Goal: Task Accomplishment & Management: Manage account settings

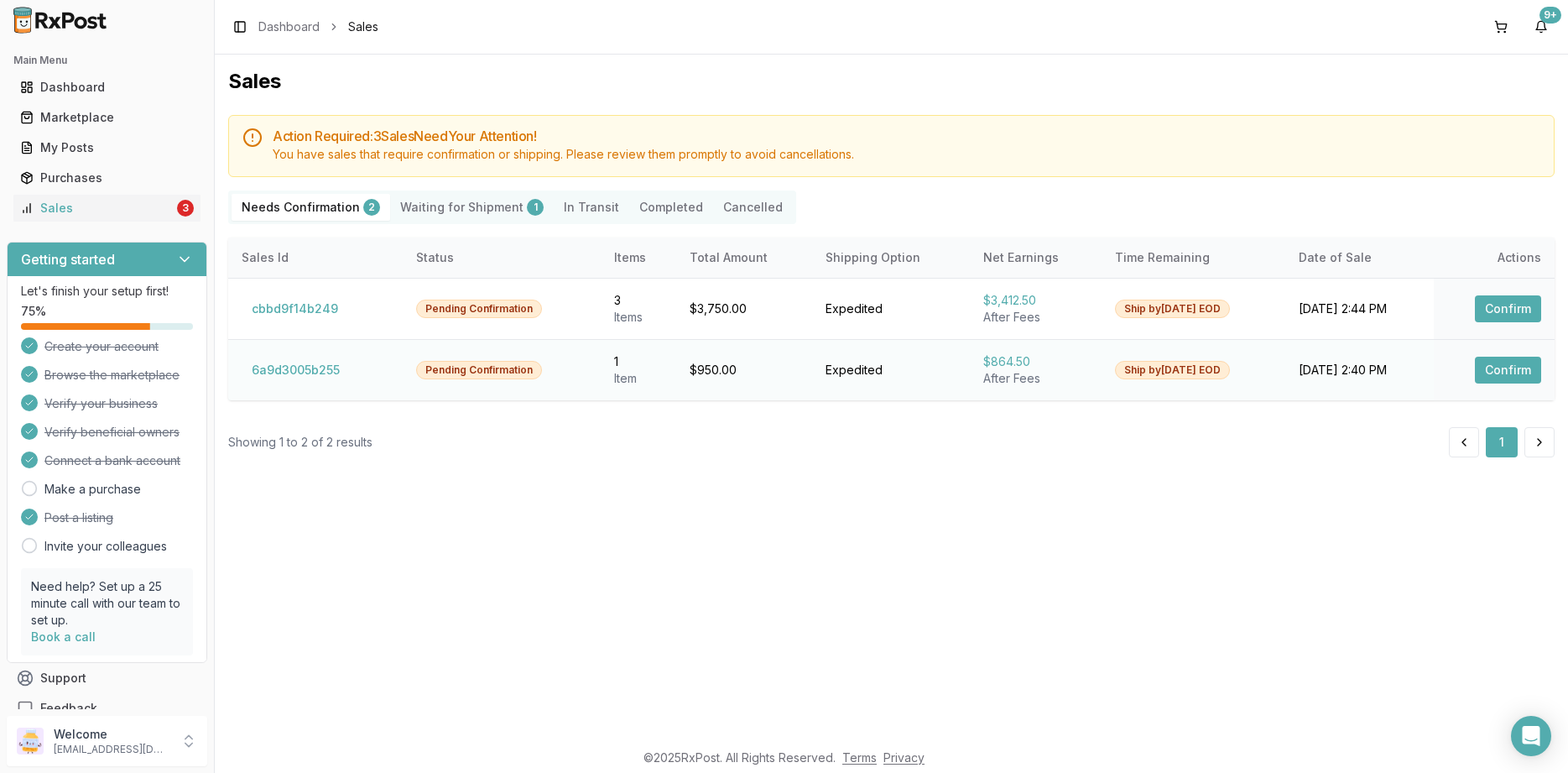
click at [1524, 355] on td "Confirm" at bounding box center [1494, 370] width 121 height 61
click at [1516, 363] on button "Confirm" at bounding box center [1508, 370] width 66 height 27
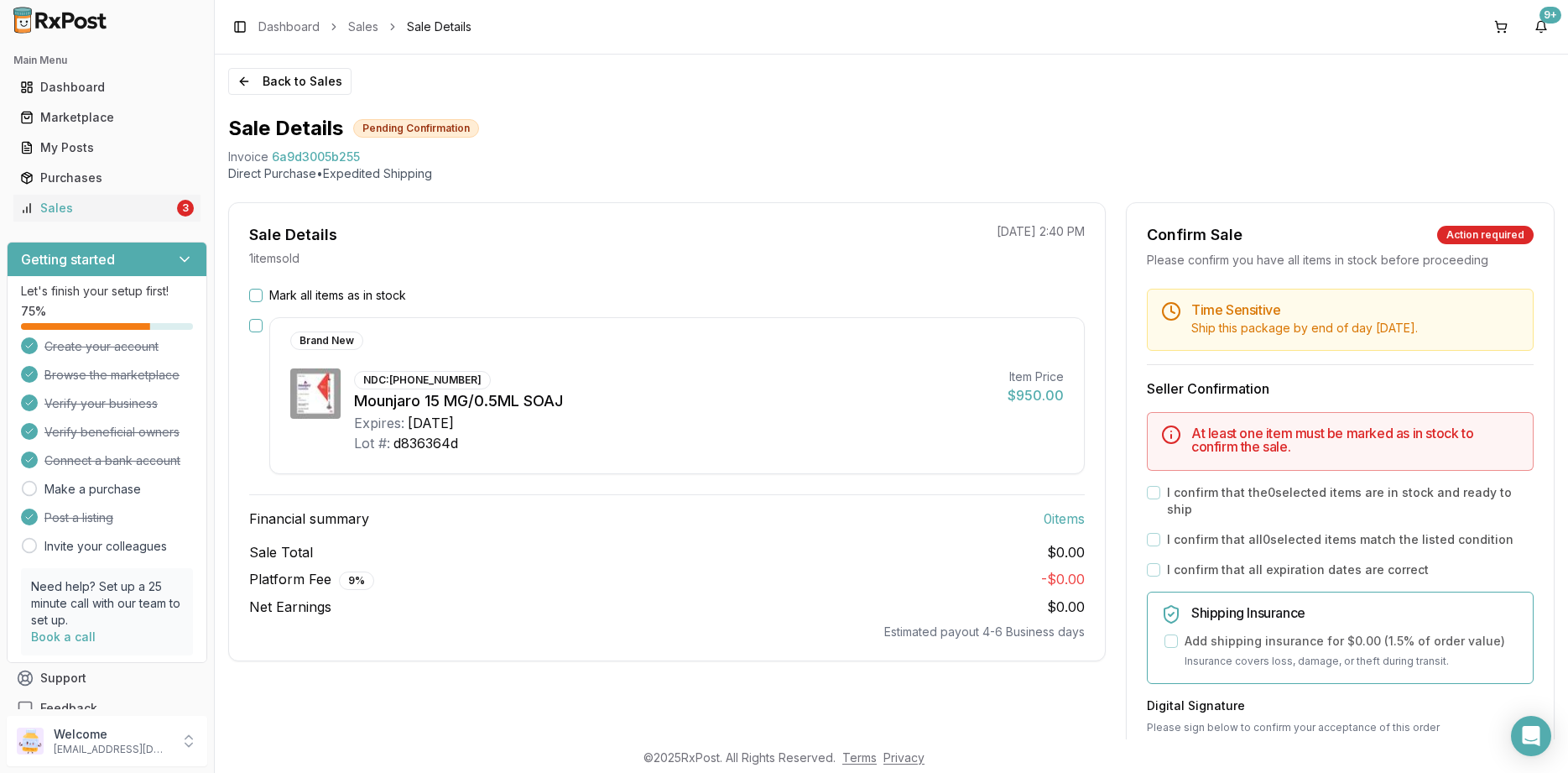
click at [345, 294] on label "Mark all items as in stock" at bounding box center [338, 295] width 137 height 17
click at [263, 294] on button "Mark all items as in stock" at bounding box center [256, 295] width 14 height 14
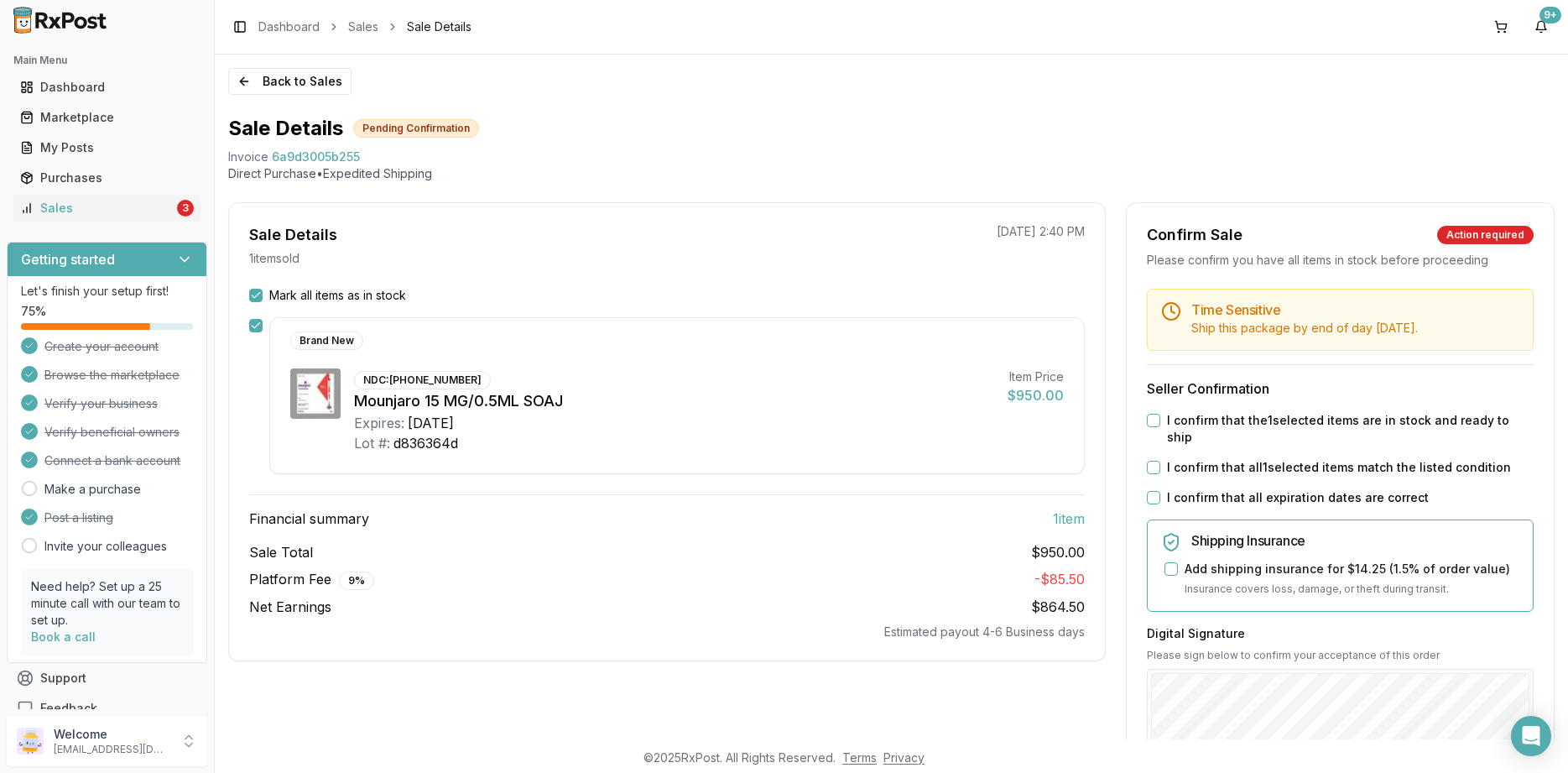
click at [1219, 489] on label "I confirm that all expiration dates are correct" at bounding box center [1298, 497] width 262 height 17
click at [1160, 491] on button "I confirm that all expiration dates are correct" at bounding box center [1154, 497] width 14 height 14
click at [1214, 459] on label "I confirm that all 1 selected items match the listed condition" at bounding box center [1338, 468] width 344 height 17
click at [1160, 461] on button "I confirm that all 1 selected items match the listed condition" at bounding box center [1154, 468] width 14 height 14
click at [1212, 423] on label "I confirm that the 1 selected items are in stock and ready to ship" at bounding box center [1349, 428] width 366 height 33
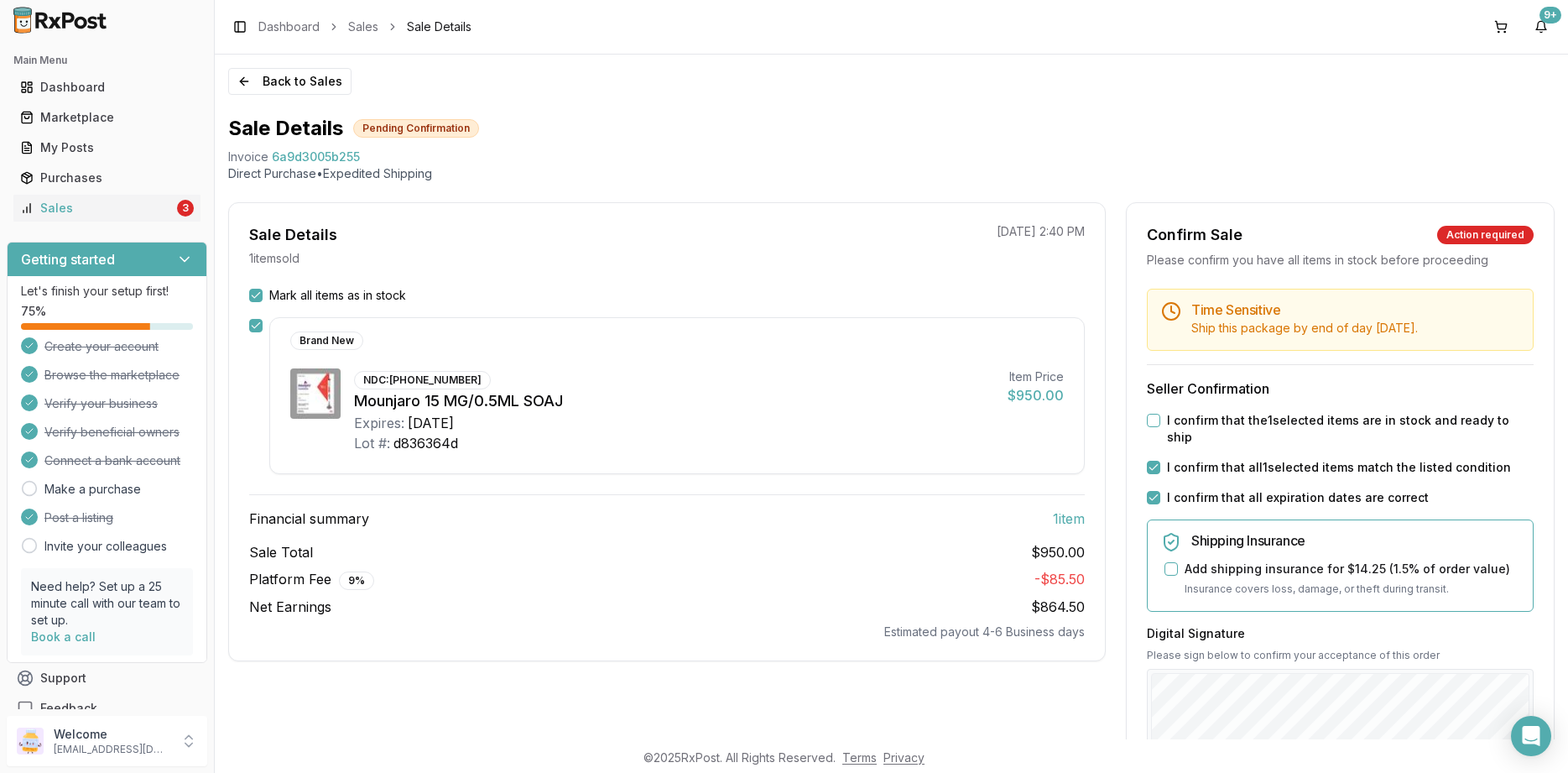
click at [1160, 423] on button "I confirm that the 1 selected items are in stock and ready to ship" at bounding box center [1154, 420] width 14 height 14
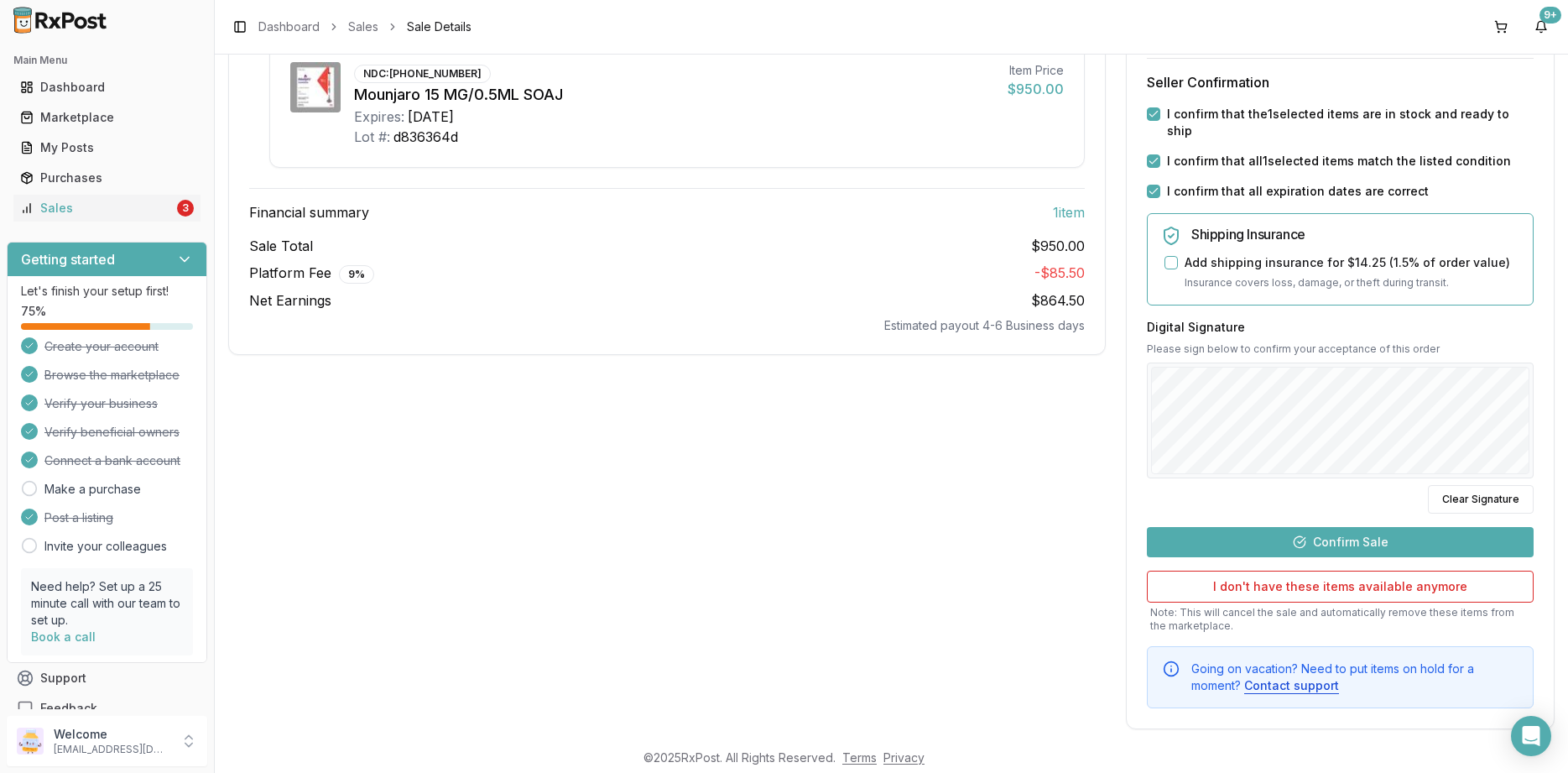
click at [1346, 527] on button "Confirm Sale" at bounding box center [1340, 543] width 387 height 31
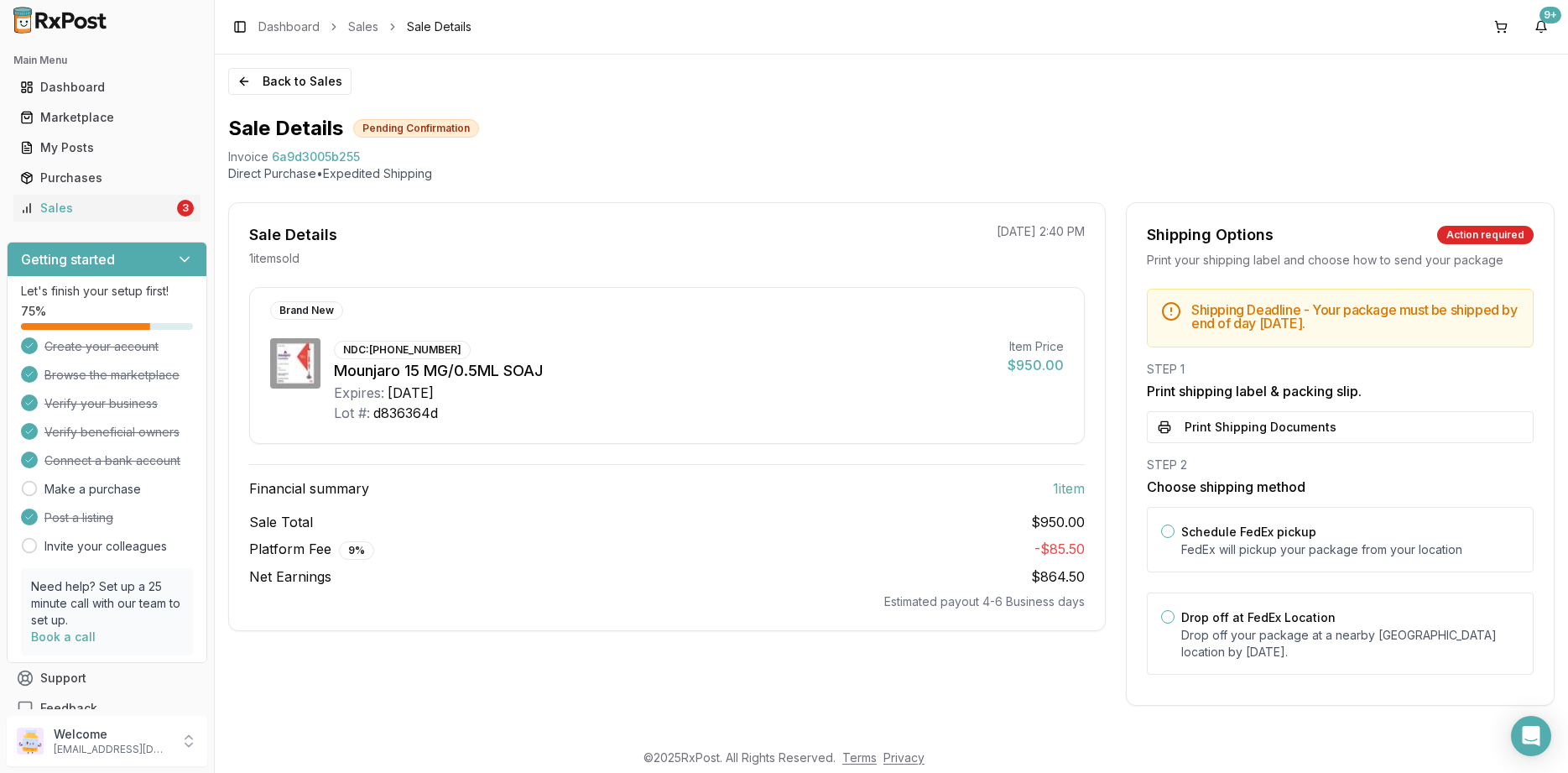
scroll to position [0, 0]
click at [1221, 423] on button "Print Shipping Documents" at bounding box center [1340, 426] width 387 height 31
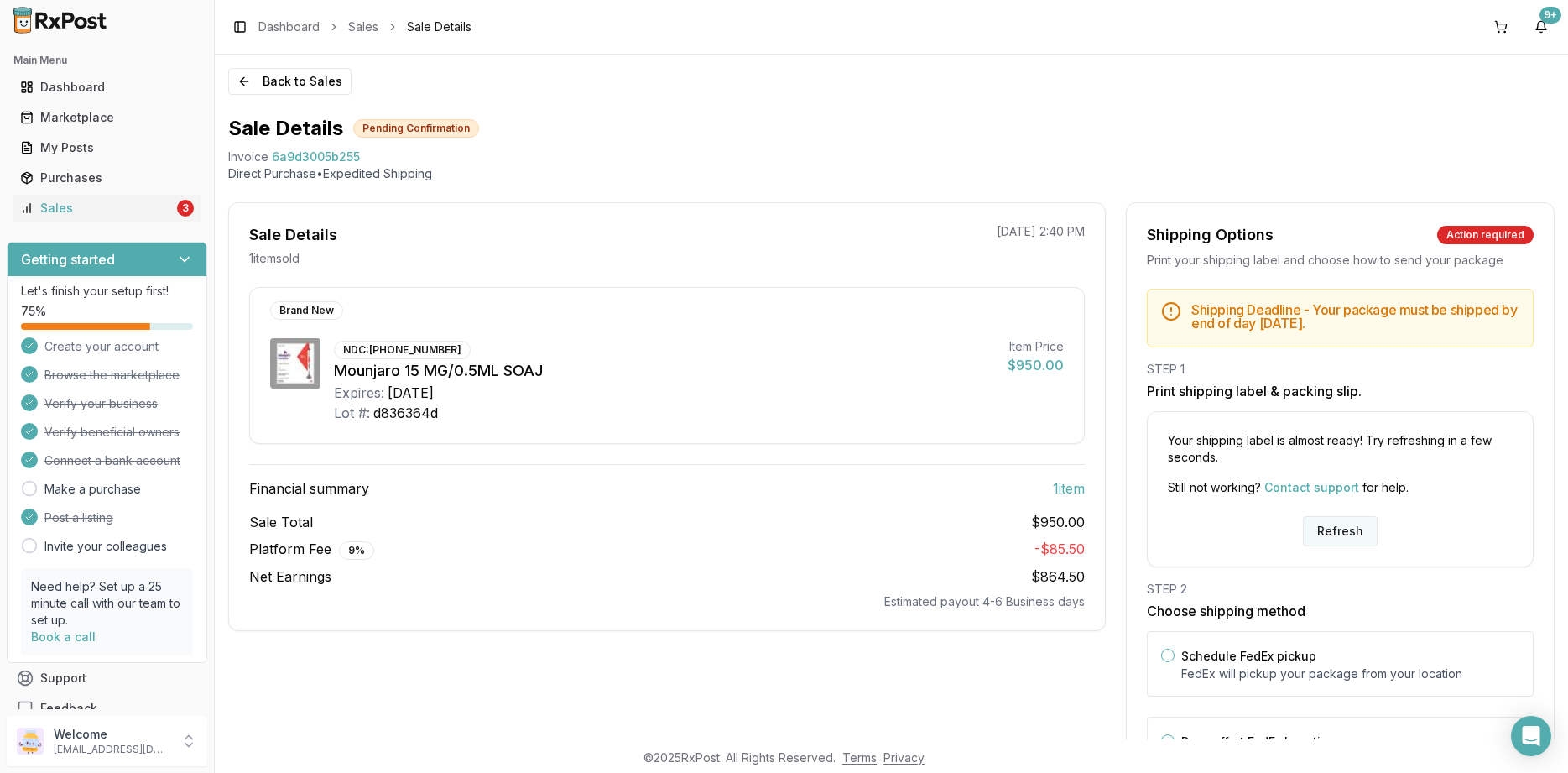
click at [1348, 536] on button "Refresh" at bounding box center [1340, 531] width 75 height 31
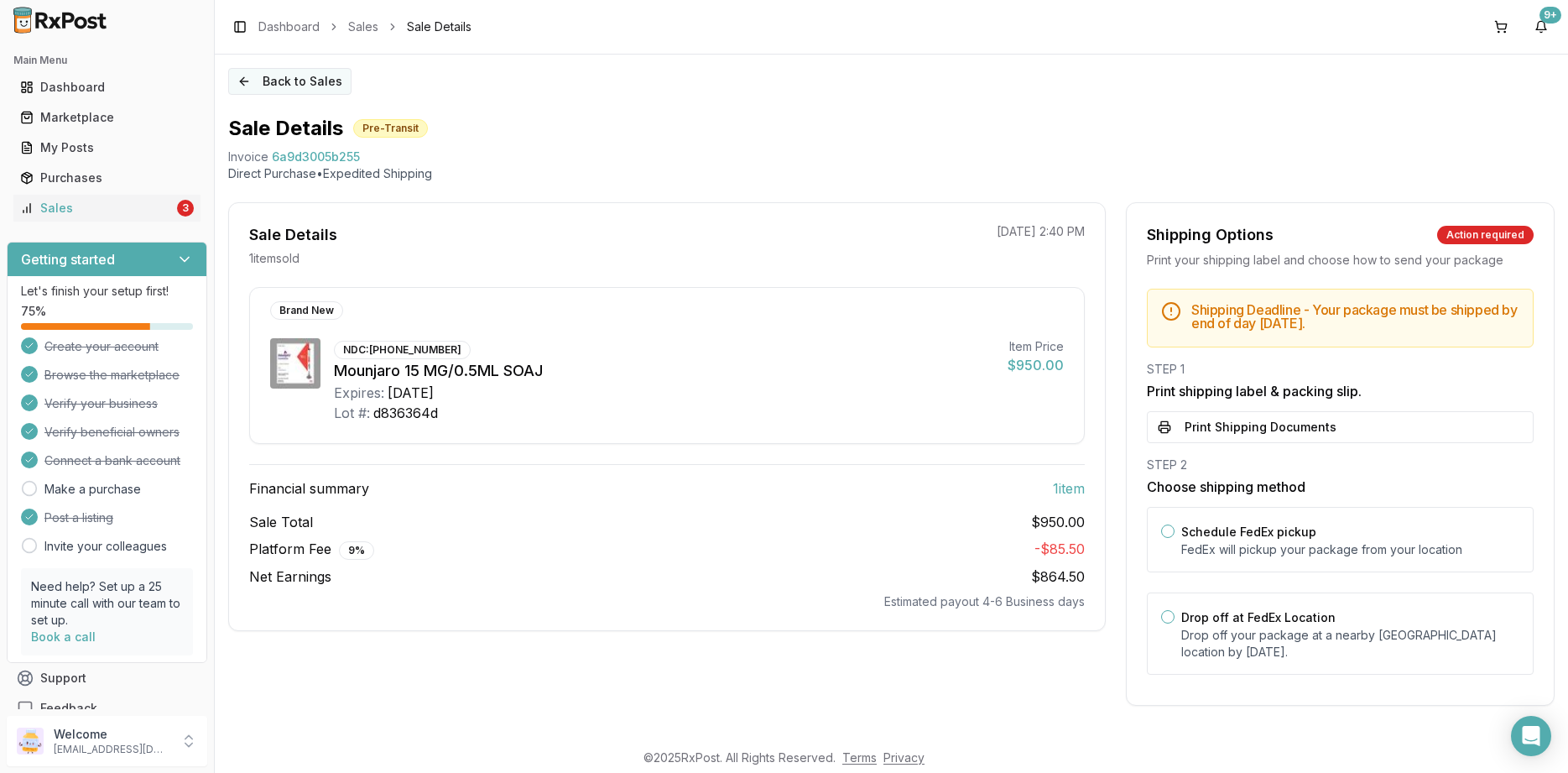
click at [295, 84] on button "Back to Sales" at bounding box center [289, 82] width 123 height 27
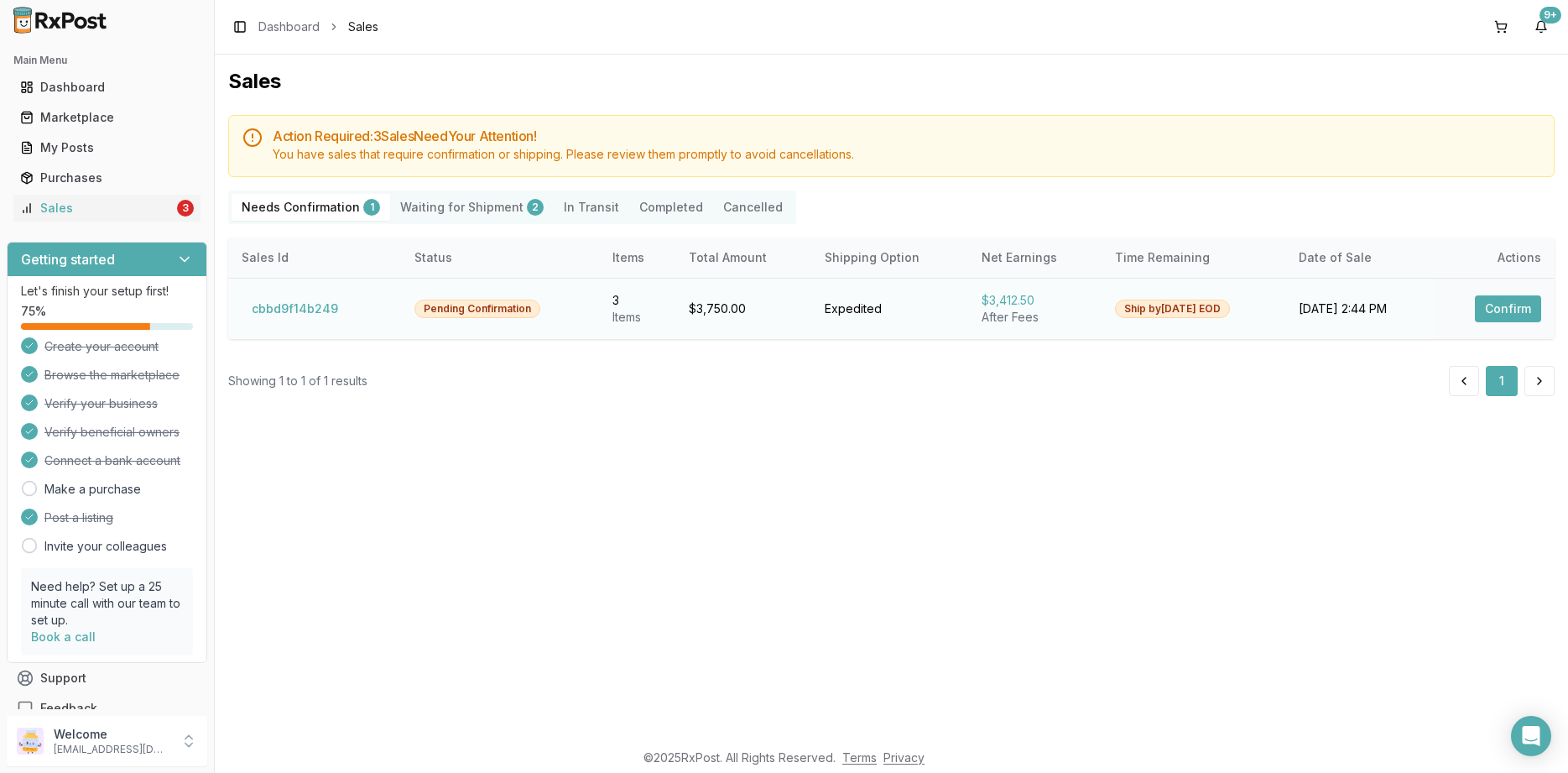
click at [1479, 321] on button "Confirm" at bounding box center [1508, 309] width 66 height 27
click at [1490, 315] on button "Confirm" at bounding box center [1508, 309] width 66 height 27
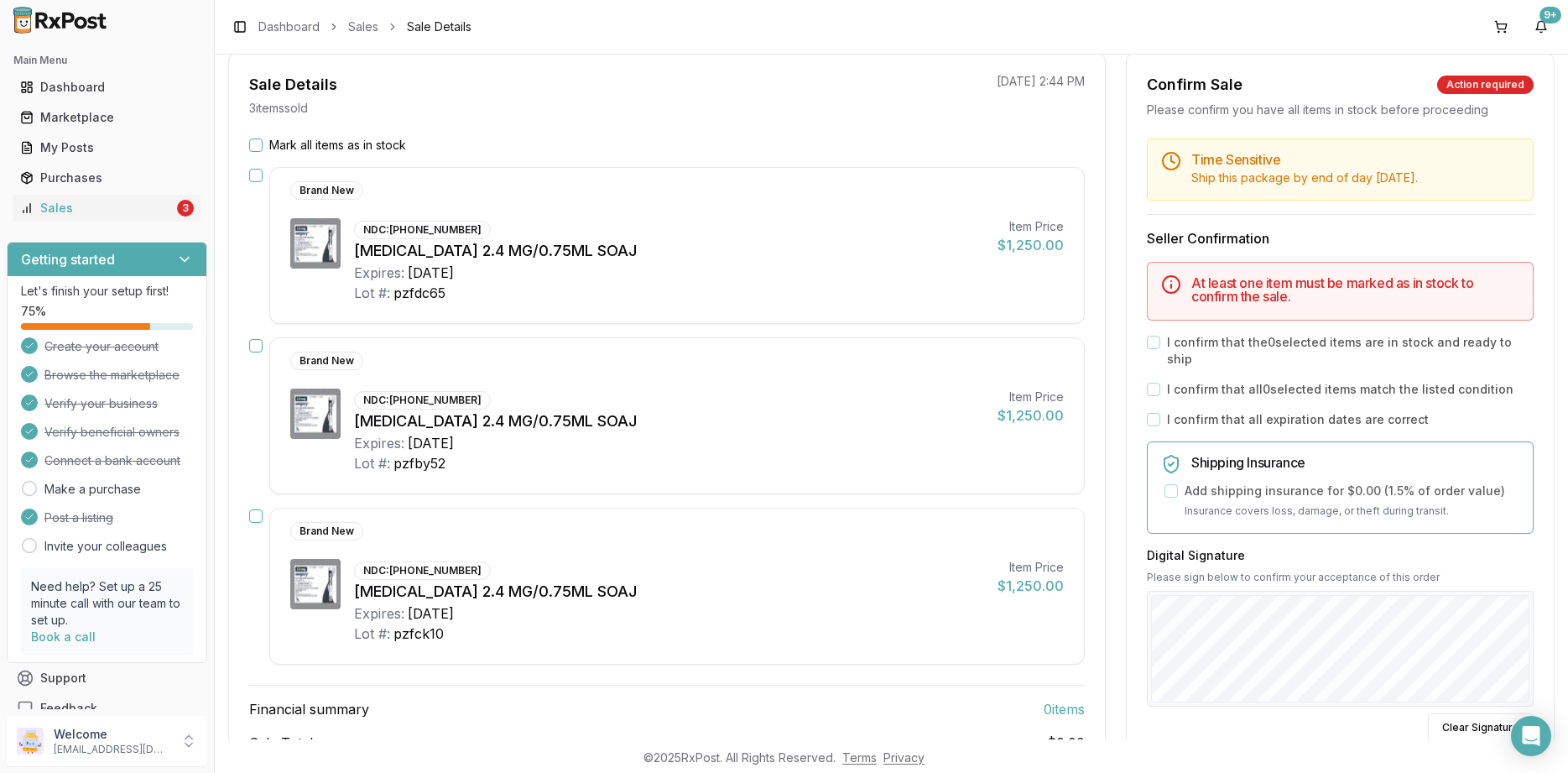
scroll to position [100, 0]
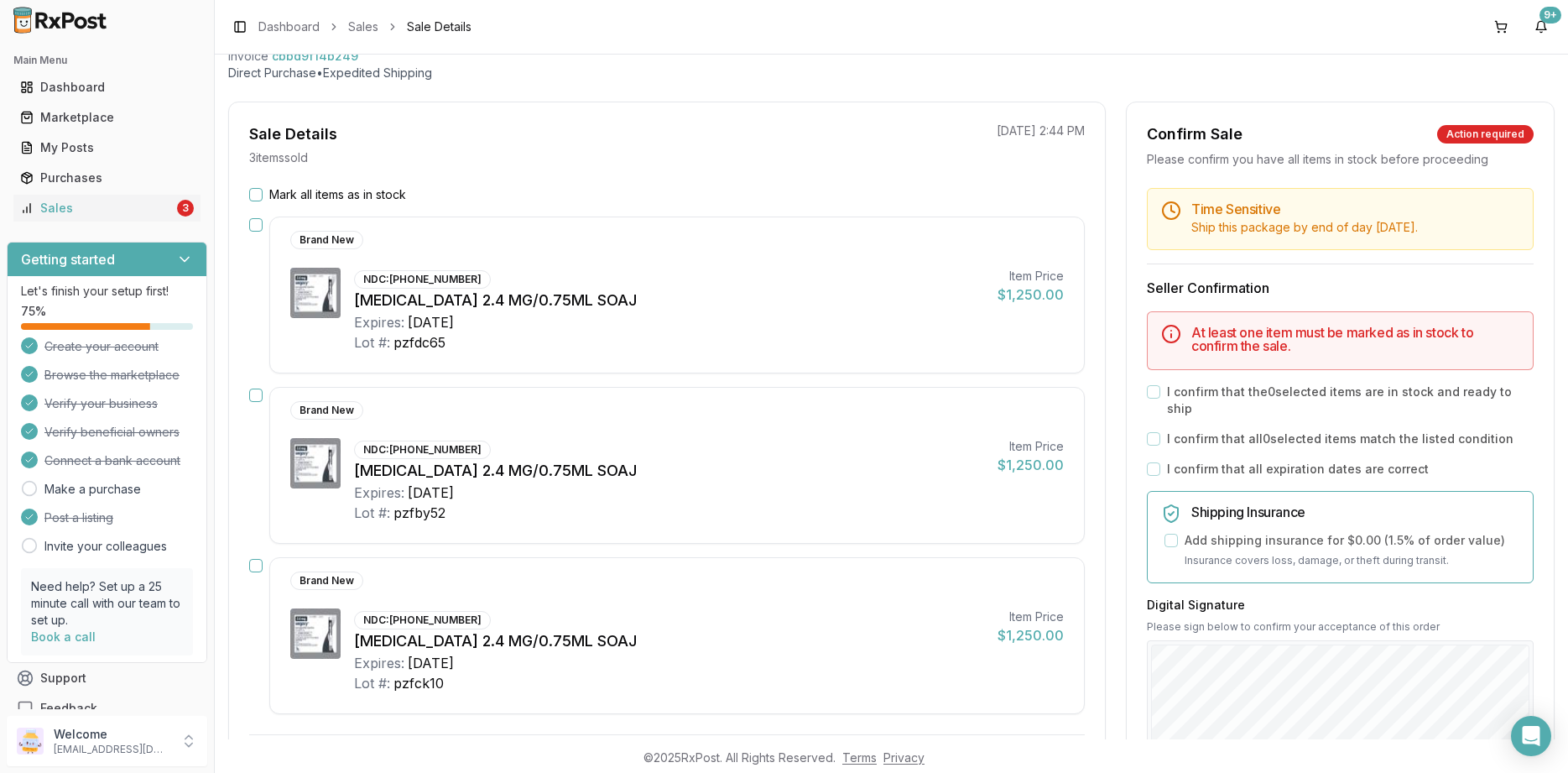
click at [345, 207] on div "Mark all items as in stock Brand New NDC: [PHONE_NUMBER] [MEDICAL_DATA] 2.4 MG/…" at bounding box center [667, 533] width 876 height 694
click at [359, 199] on label "Mark all items as in stock" at bounding box center [338, 195] width 137 height 17
click at [263, 199] on button "Mark all items as in stock" at bounding box center [256, 195] width 14 height 14
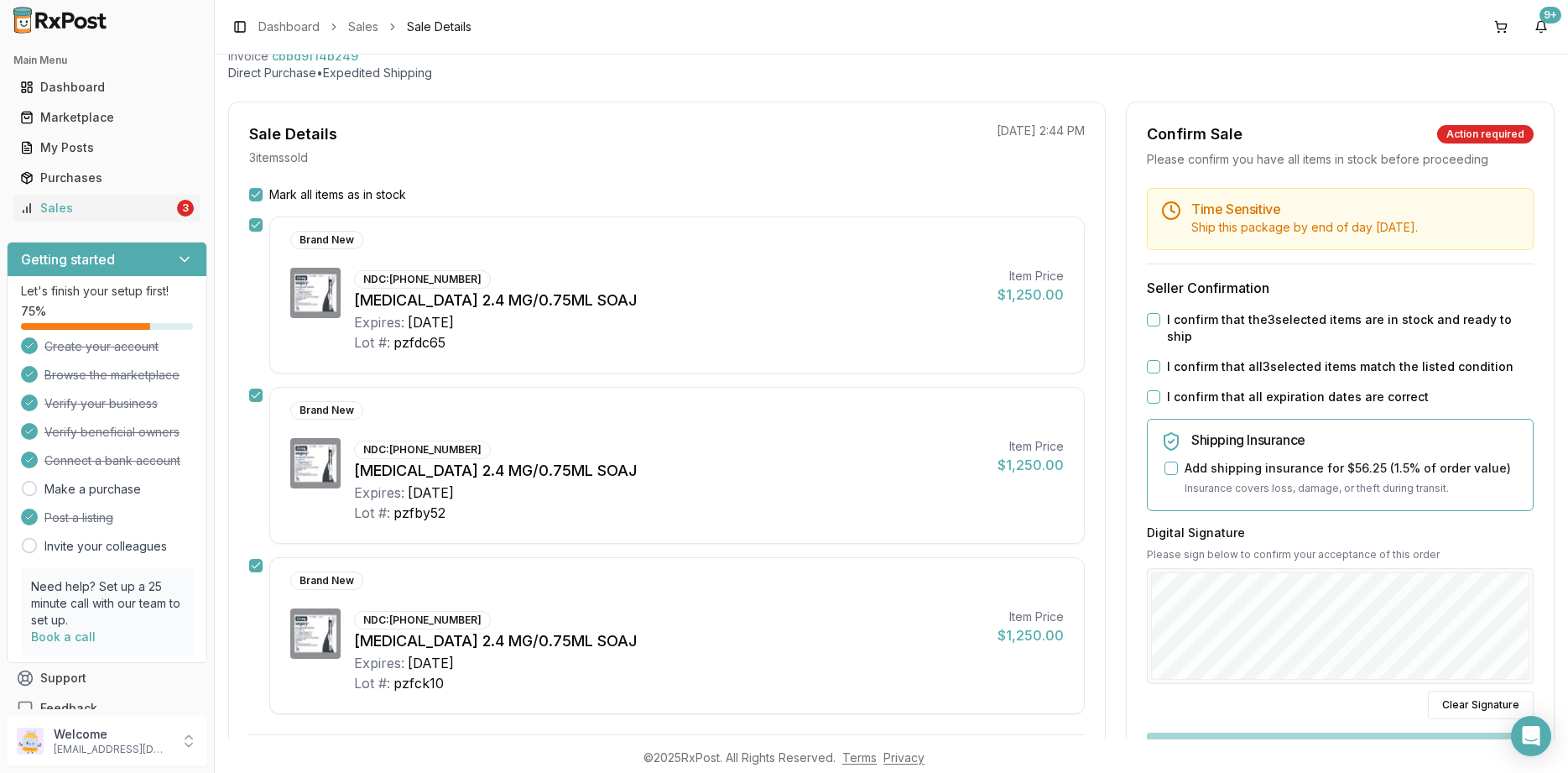
click at [1258, 389] on label "I confirm that all expiration dates are correct" at bounding box center [1298, 397] width 262 height 17
click at [1160, 390] on button "I confirm that all expiration dates are correct" at bounding box center [1154, 397] width 14 height 14
click at [1265, 359] on div "Time Sensitive Ship this package by end of day [DATE] . Seller Confirmation I c…" at bounding box center [1340, 550] width 427 height 725
click at [1262, 327] on label "I confirm that the 3 selected items are in stock and ready to ship" at bounding box center [1349, 327] width 366 height 33
click at [1160, 327] on button "I confirm that the 3 selected items are in stock and ready to ship" at bounding box center [1154, 320] width 14 height 14
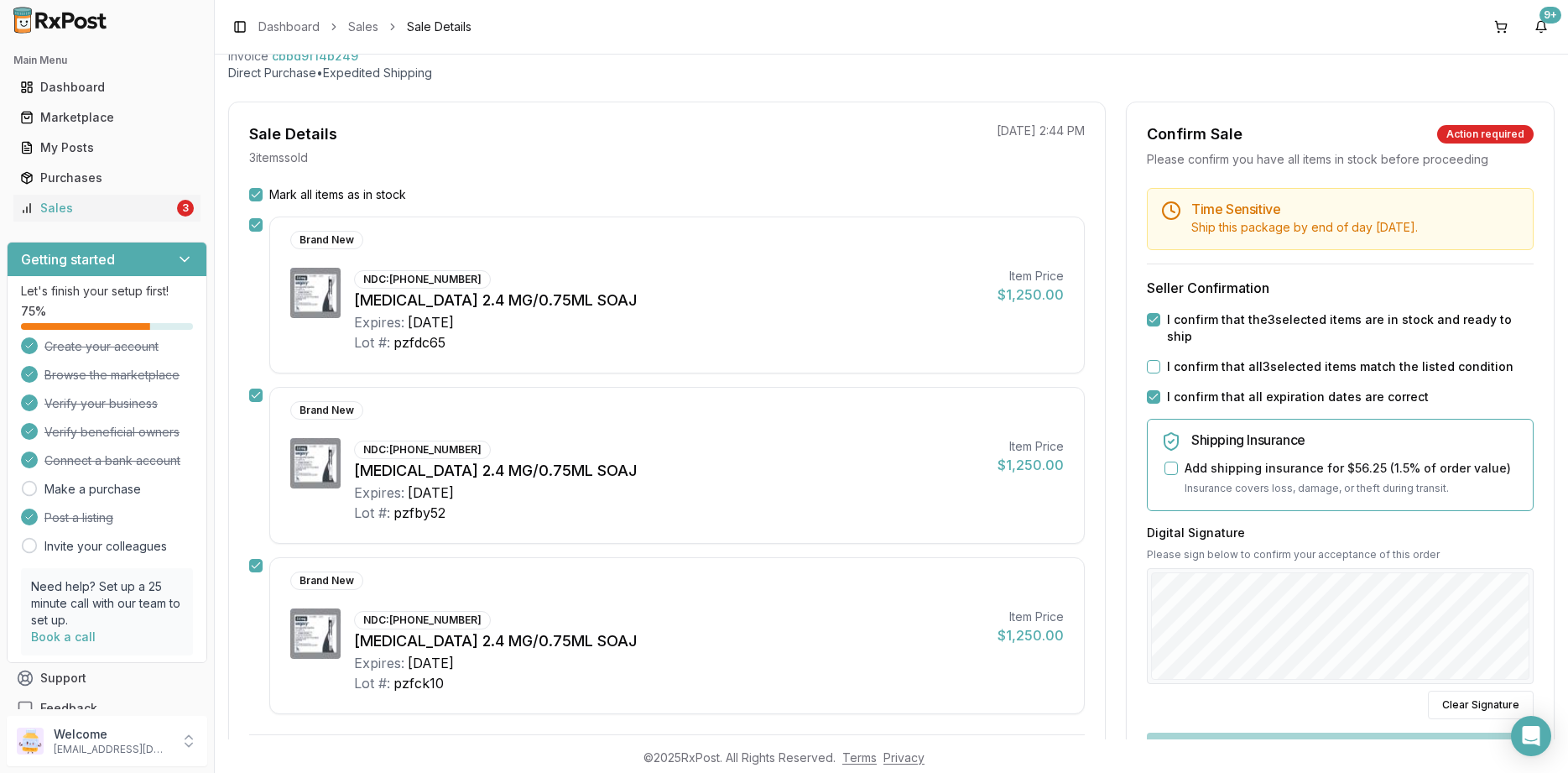
click at [1249, 358] on label "I confirm that all 3 selected items match the listed condition" at bounding box center [1339, 367] width 346 height 17
click at [1160, 360] on button "I confirm that all 3 selected items match the listed condition" at bounding box center [1154, 367] width 14 height 14
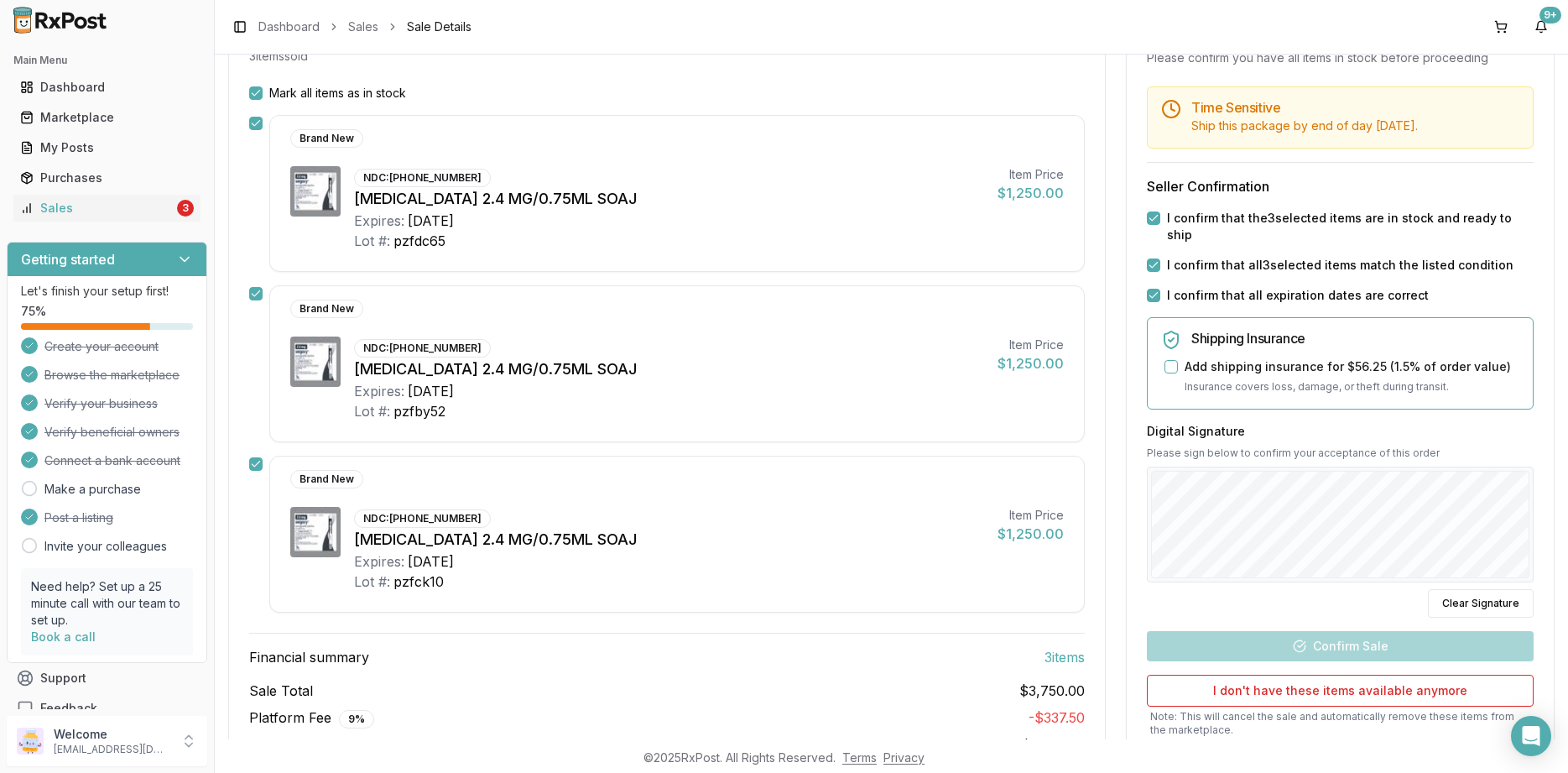
scroll to position [302, 0]
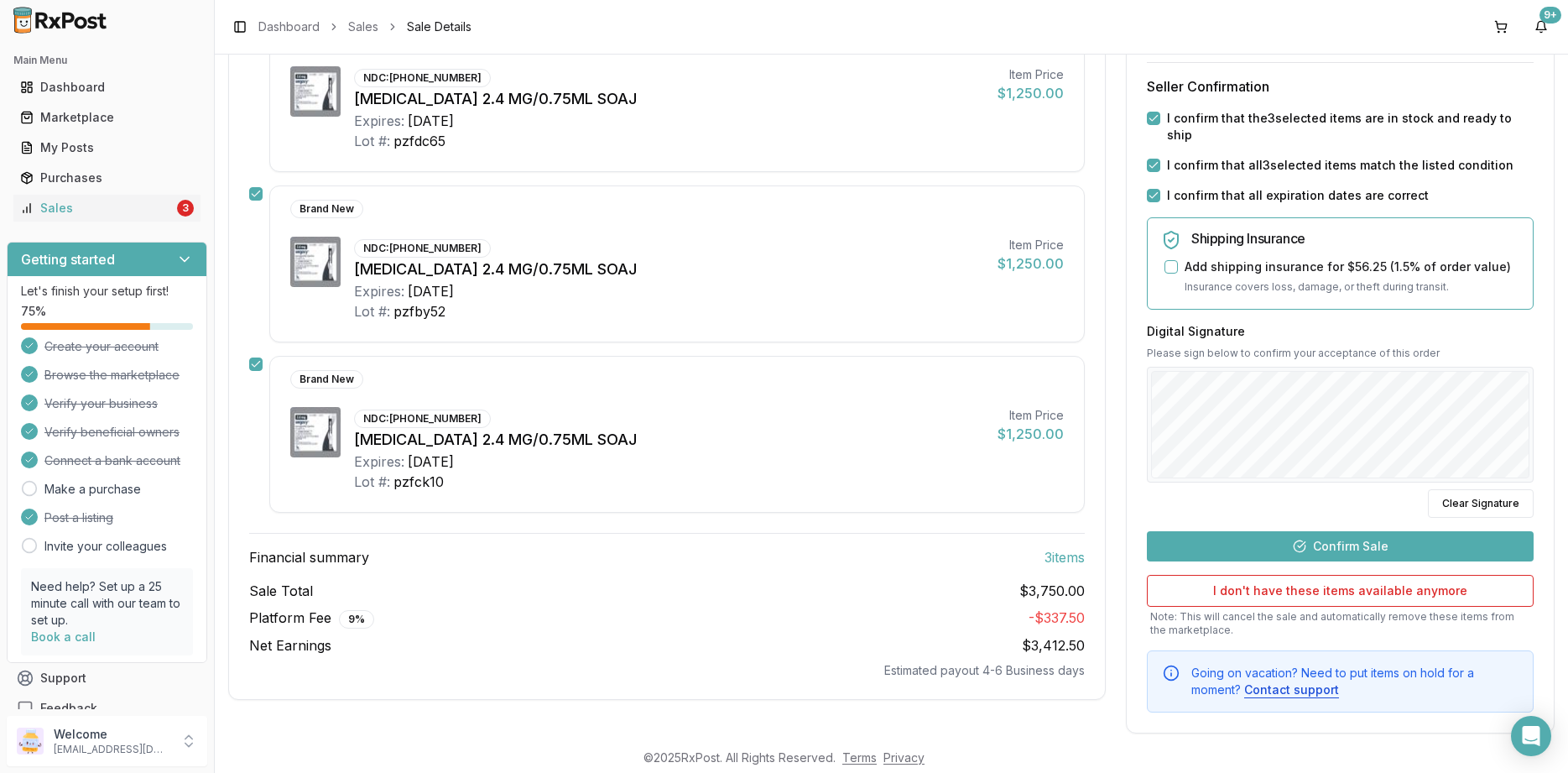
click at [1340, 531] on button "Confirm Sale" at bounding box center [1340, 546] width 387 height 31
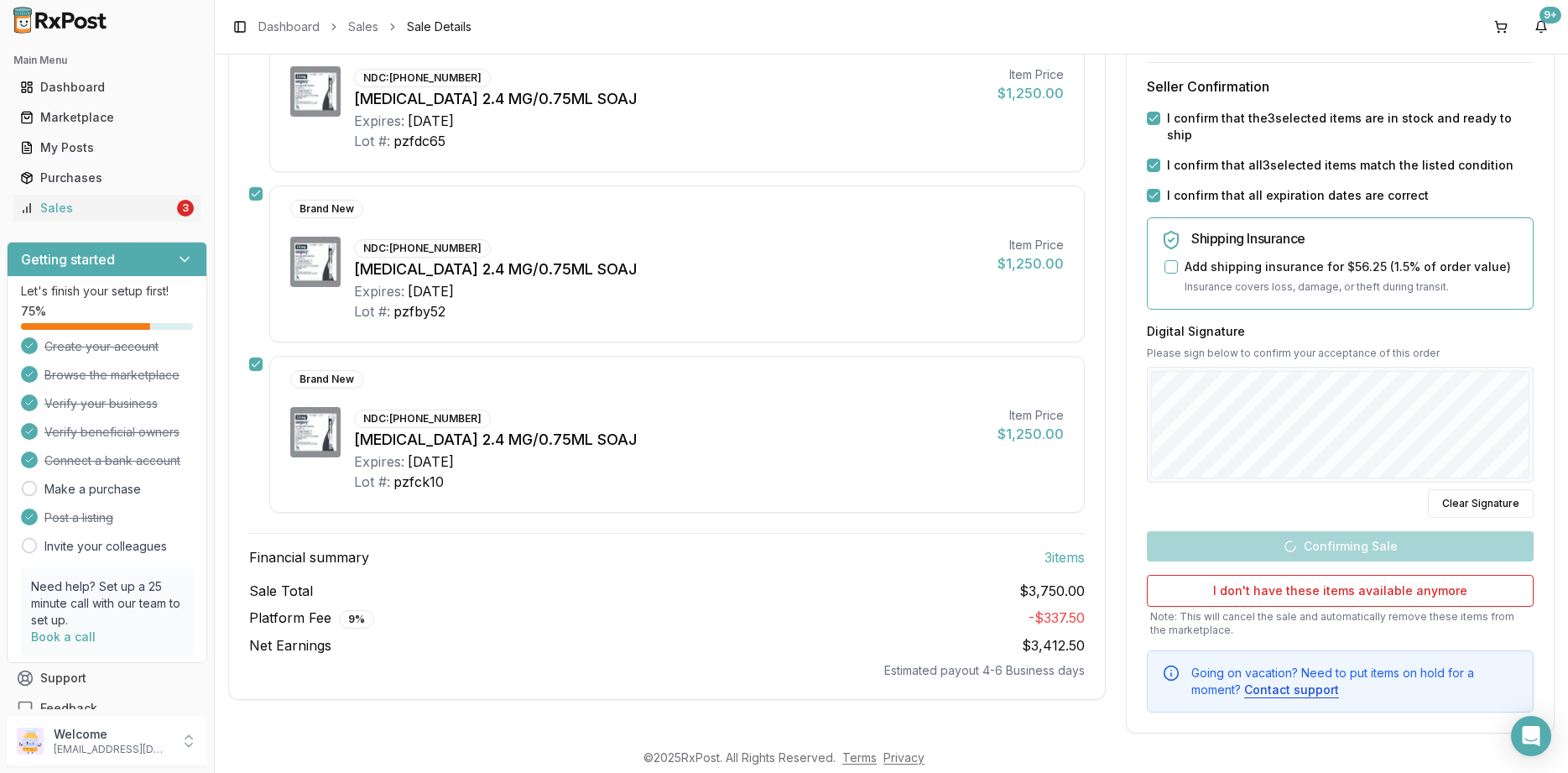
scroll to position [258, 0]
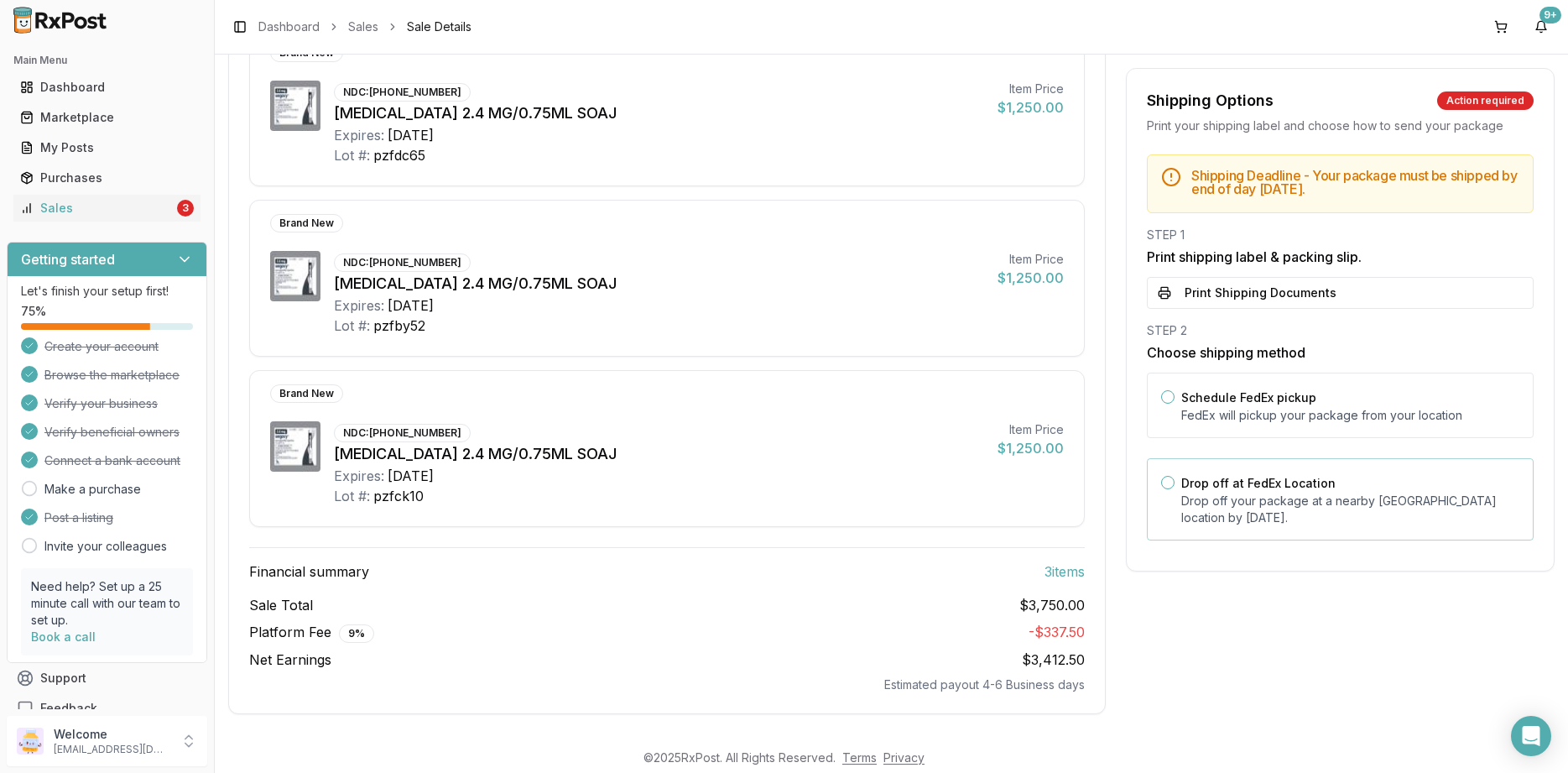
click at [1245, 508] on p "Drop off your package at a nearby [GEOGRAPHIC_DATA] location by [DATE] ." at bounding box center [1350, 509] width 338 height 33
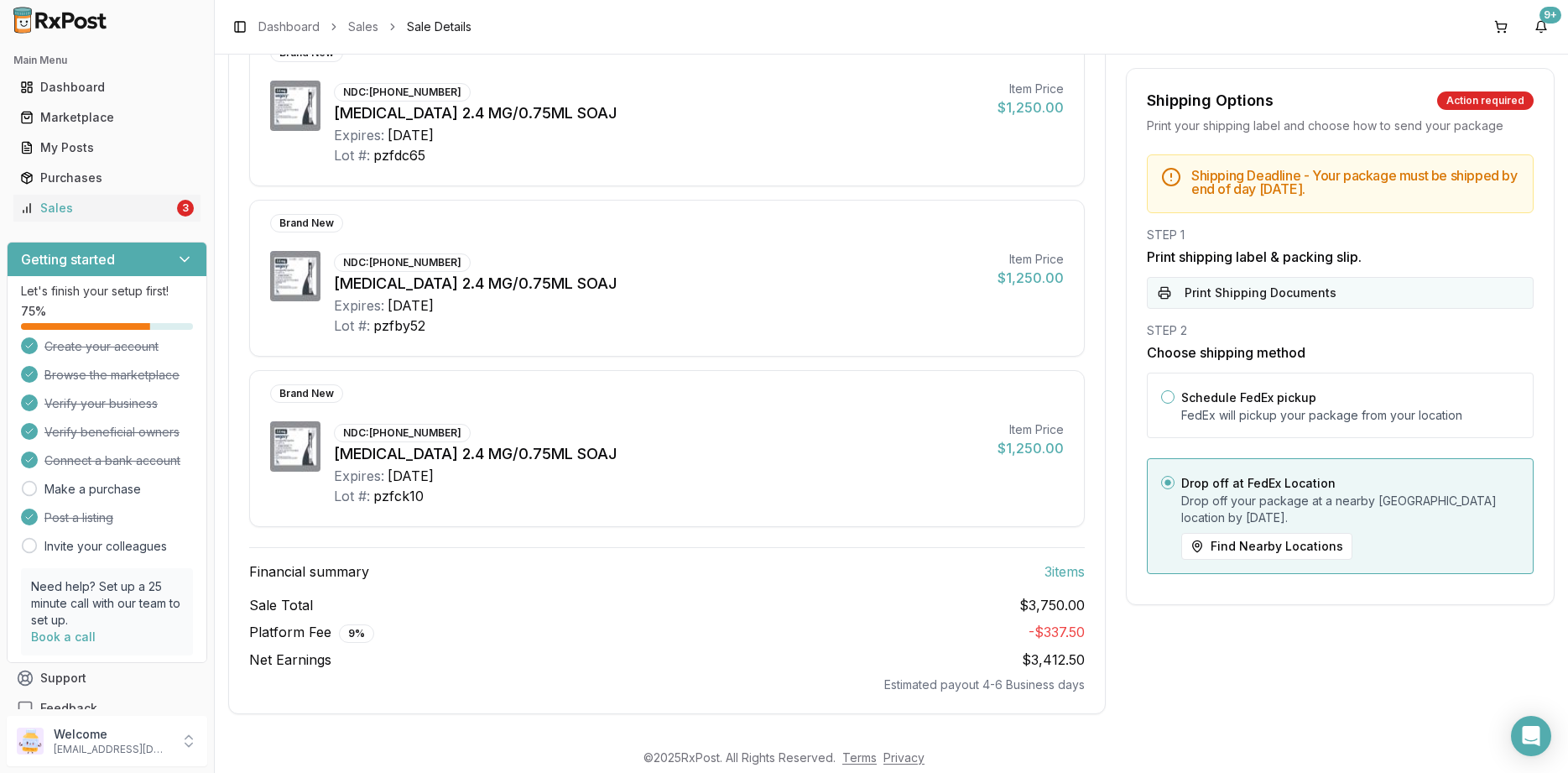
click at [1272, 293] on button "Print Shipping Documents" at bounding box center [1340, 293] width 387 height 31
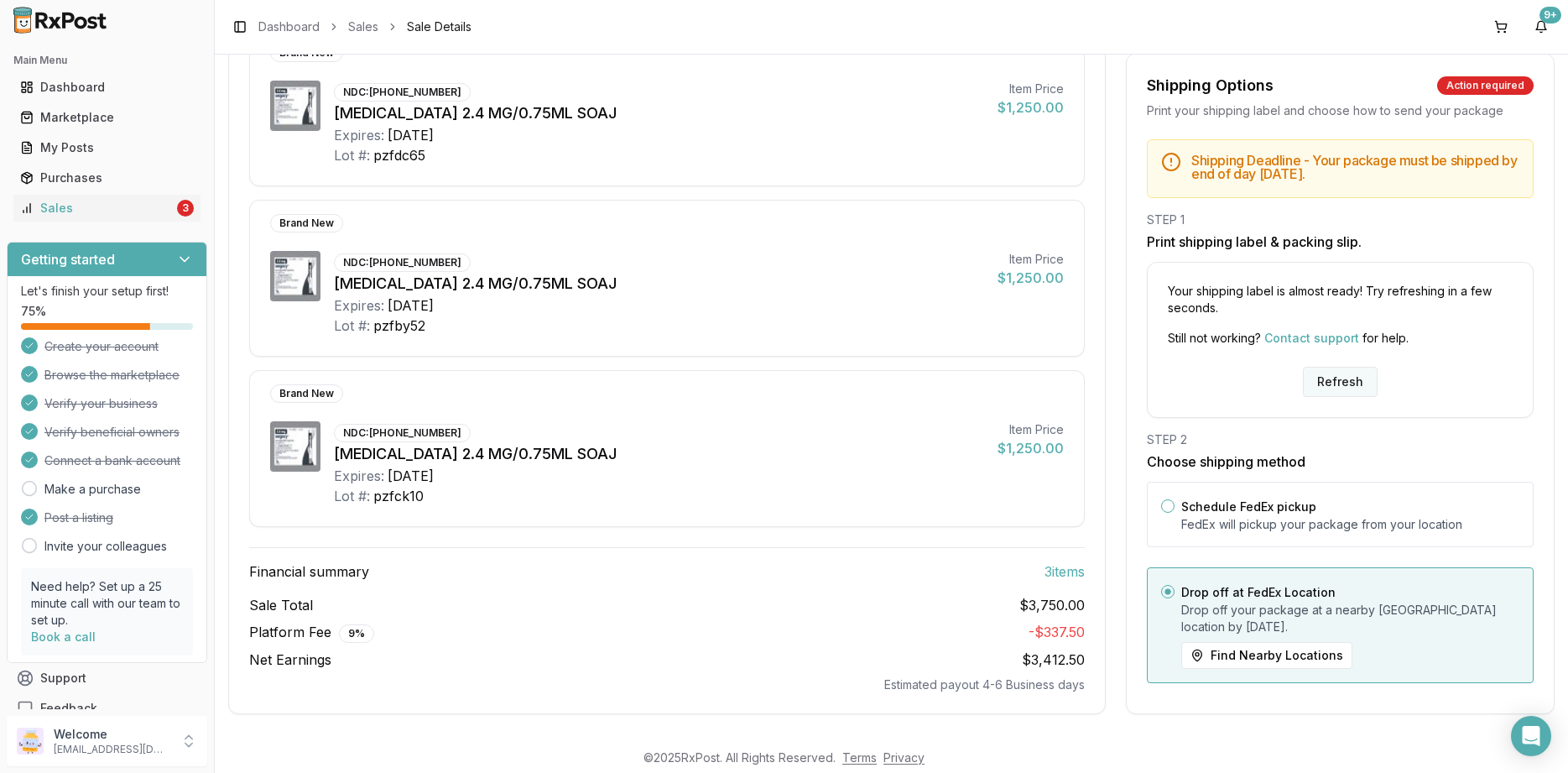
click at [1338, 389] on button "Refresh" at bounding box center [1340, 382] width 75 height 31
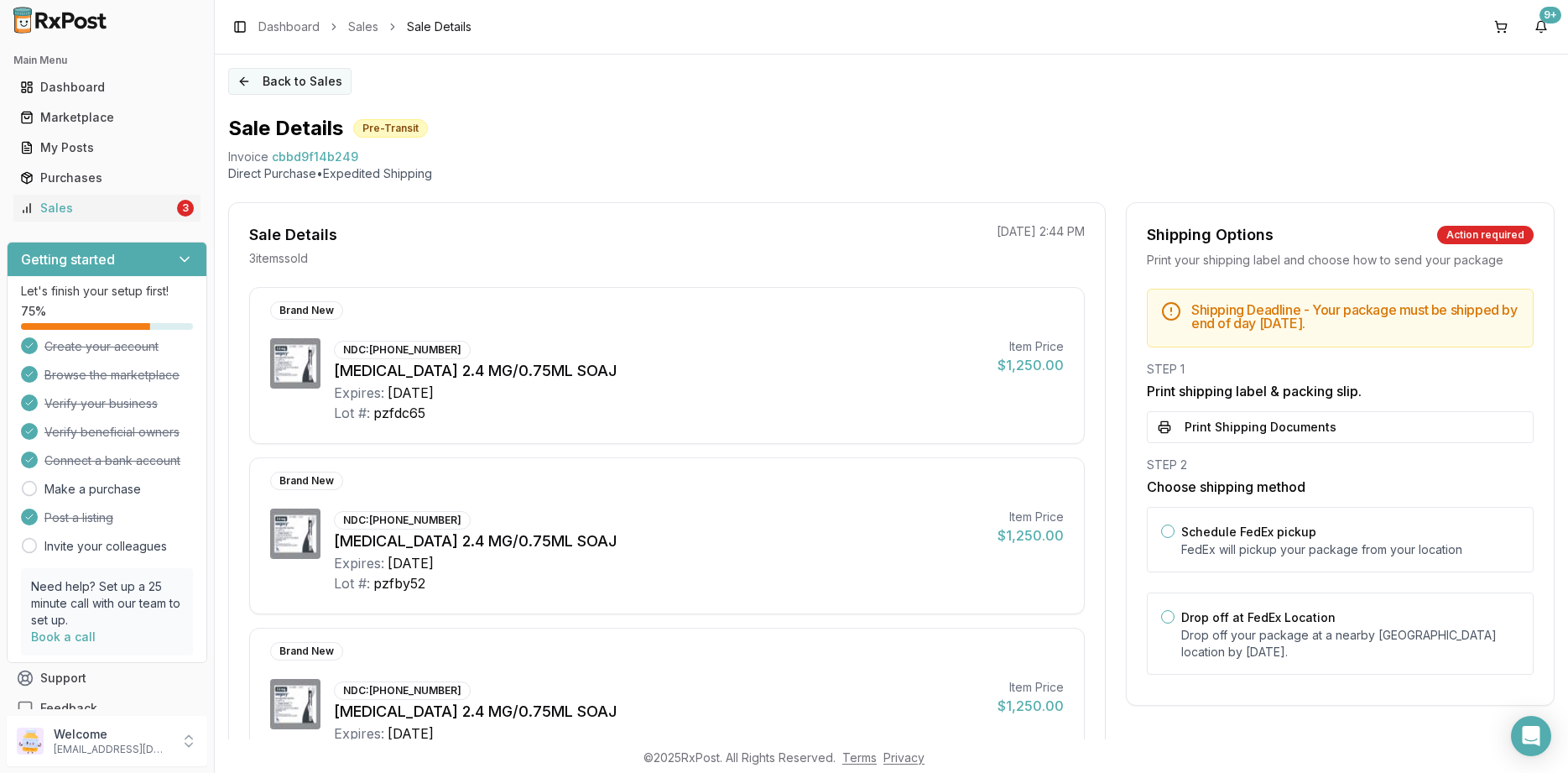
click at [309, 91] on button "Back to Sales" at bounding box center [289, 82] width 123 height 27
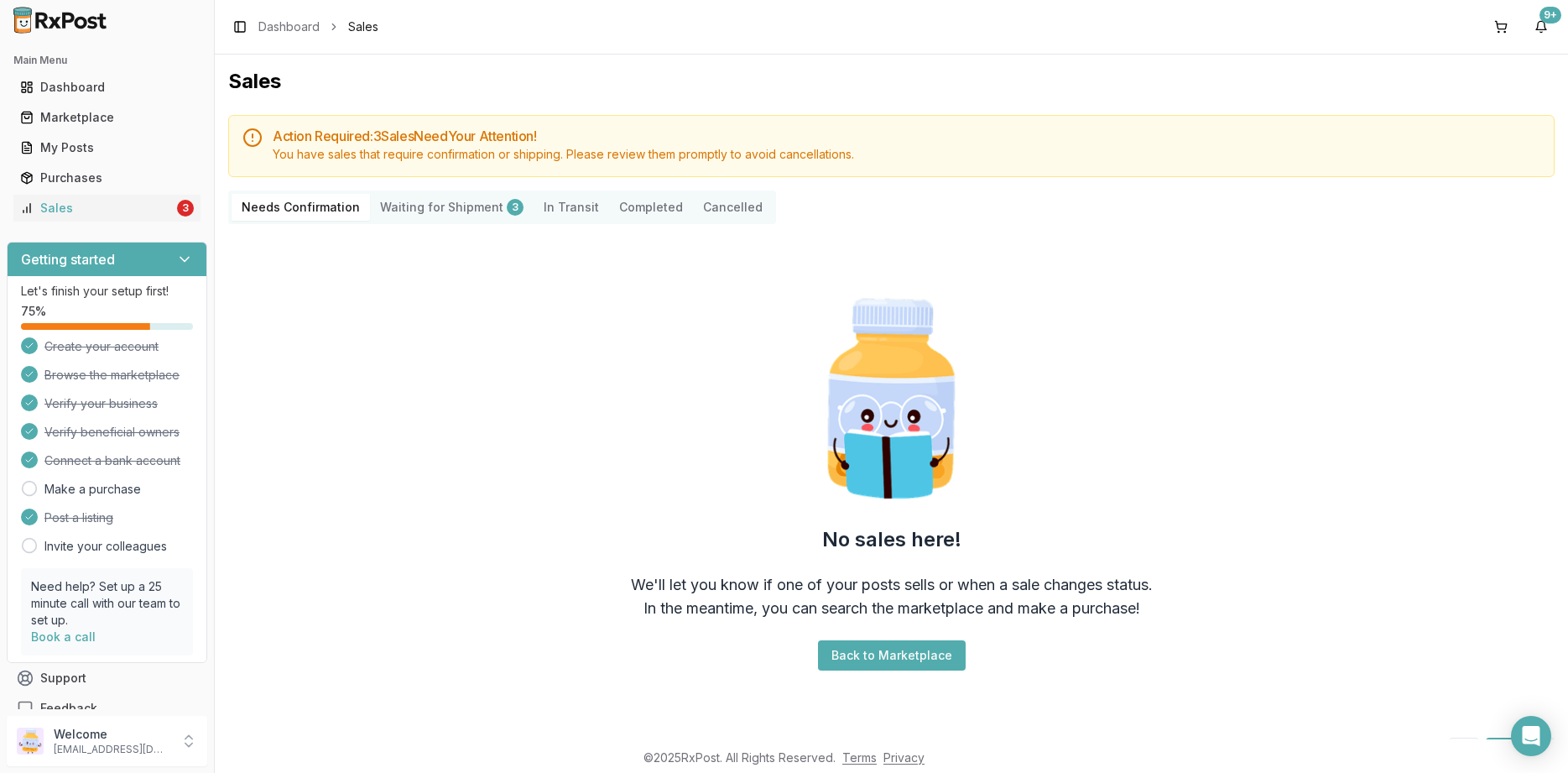
click at [463, 192] on div "Needs Confirmation Waiting for Shipment 3 In Transit Completed Cancelled" at bounding box center [502, 207] width 548 height 33
click at [464, 201] on Shipment "Waiting for Shipment 3" at bounding box center [452, 207] width 163 height 27
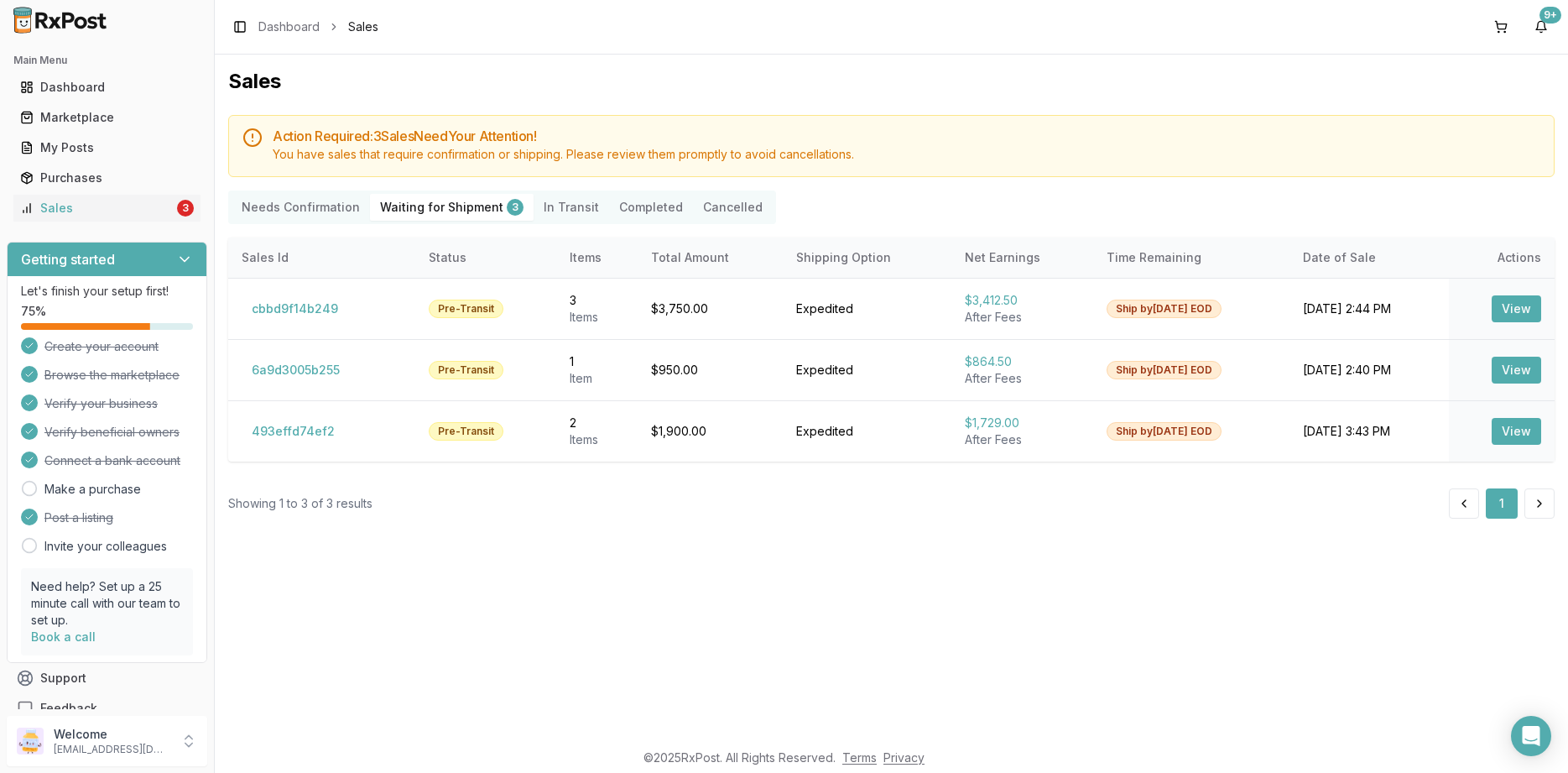
click at [542, 219] on div "Needs Confirmation Waiting for Shipment 3 In Transit Completed Cancelled" at bounding box center [502, 207] width 548 height 33
click at [546, 215] on Transit "In Transit" at bounding box center [571, 207] width 76 height 27
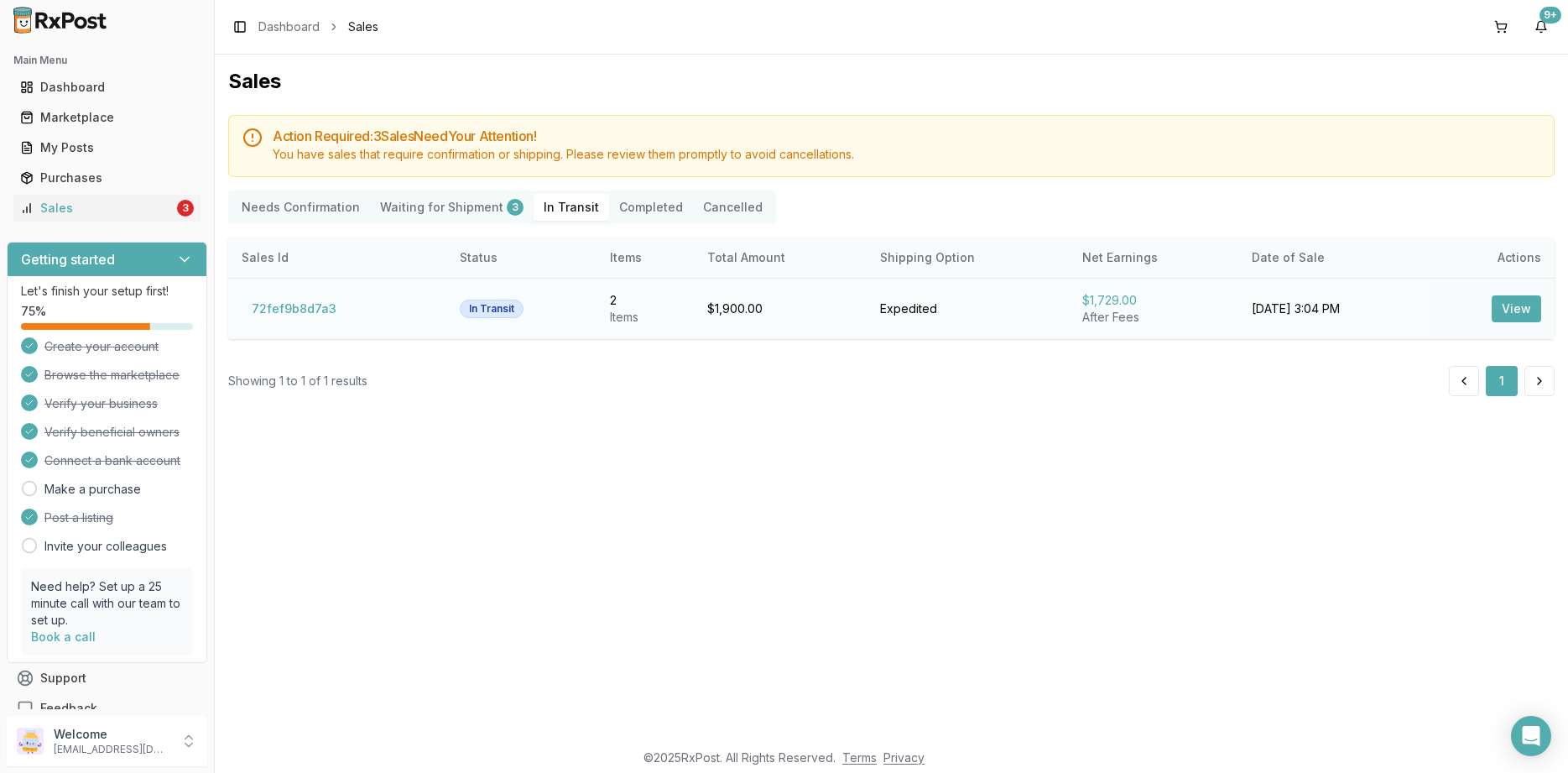
click at [342, 321] on td "72fef9b8d7a3" at bounding box center [337, 309] width 218 height 61
click at [342, 314] on td "72fef9b8d7a3" at bounding box center [337, 309] width 218 height 61
click at [322, 305] on button "72fef9b8d7a3" at bounding box center [293, 309] width 105 height 27
